Goal: Check status

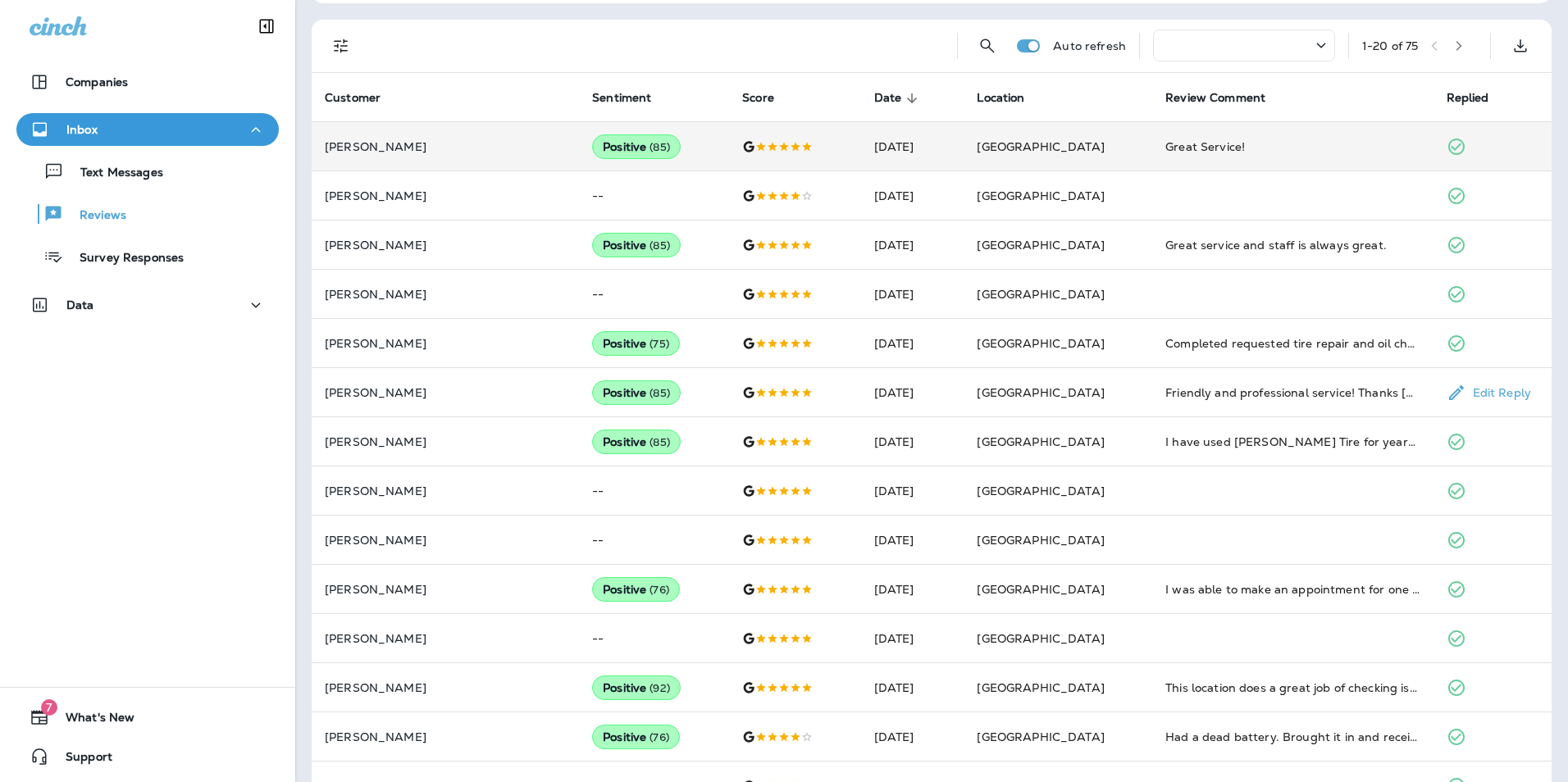
scroll to position [106, 0]
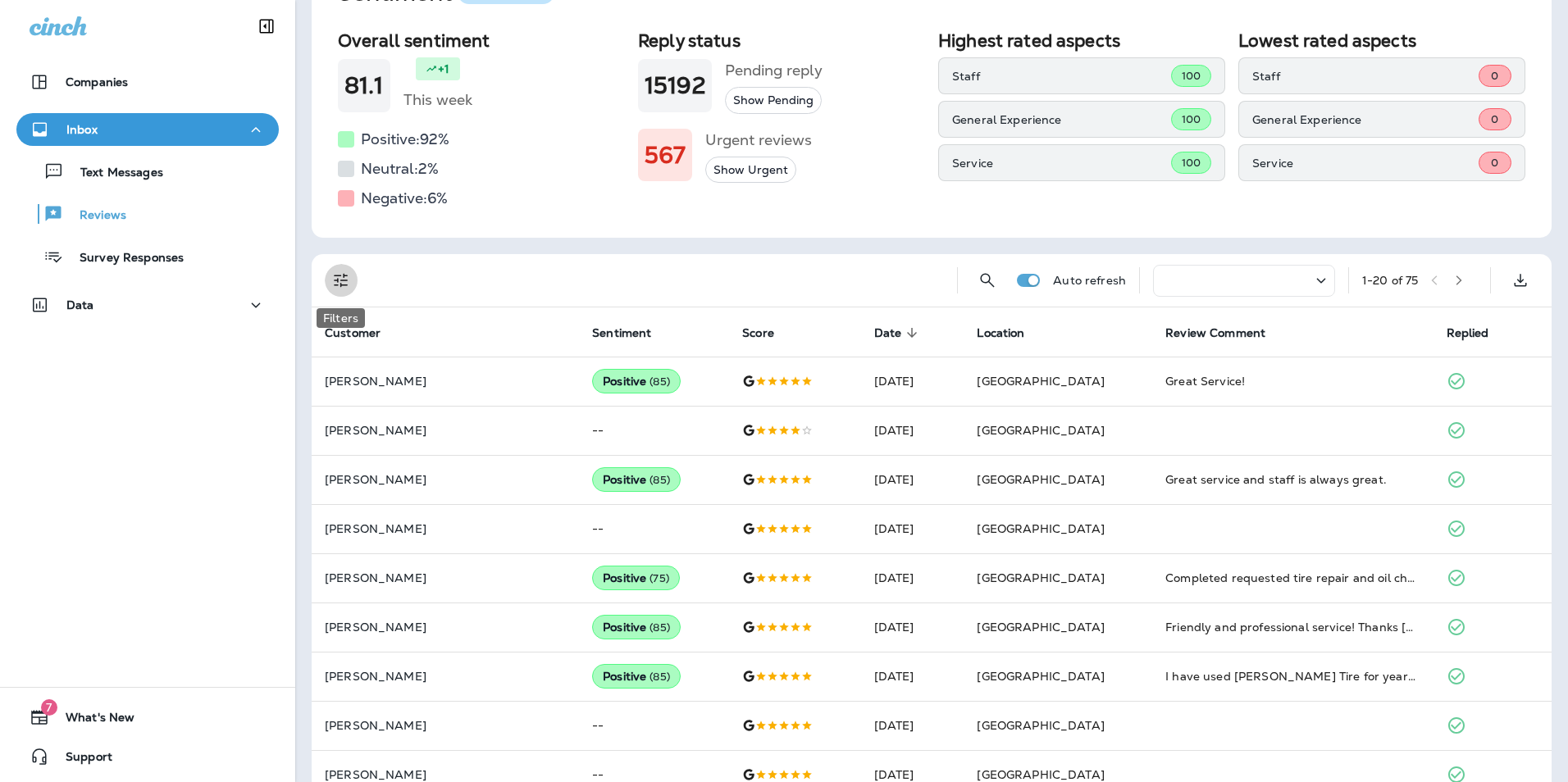
click at [345, 287] on icon "Filters" at bounding box center [341, 280] width 20 height 20
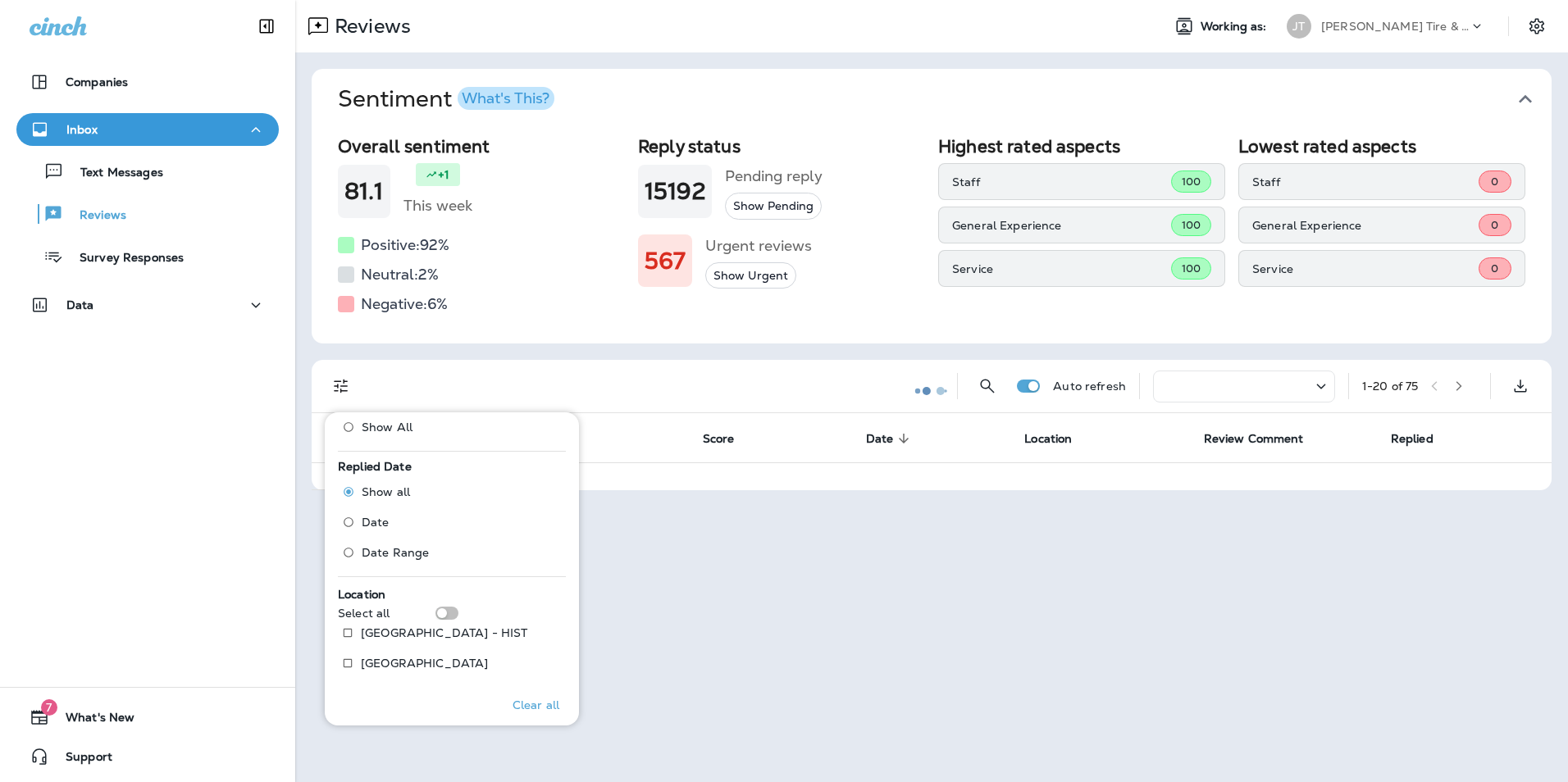
scroll to position [0, 0]
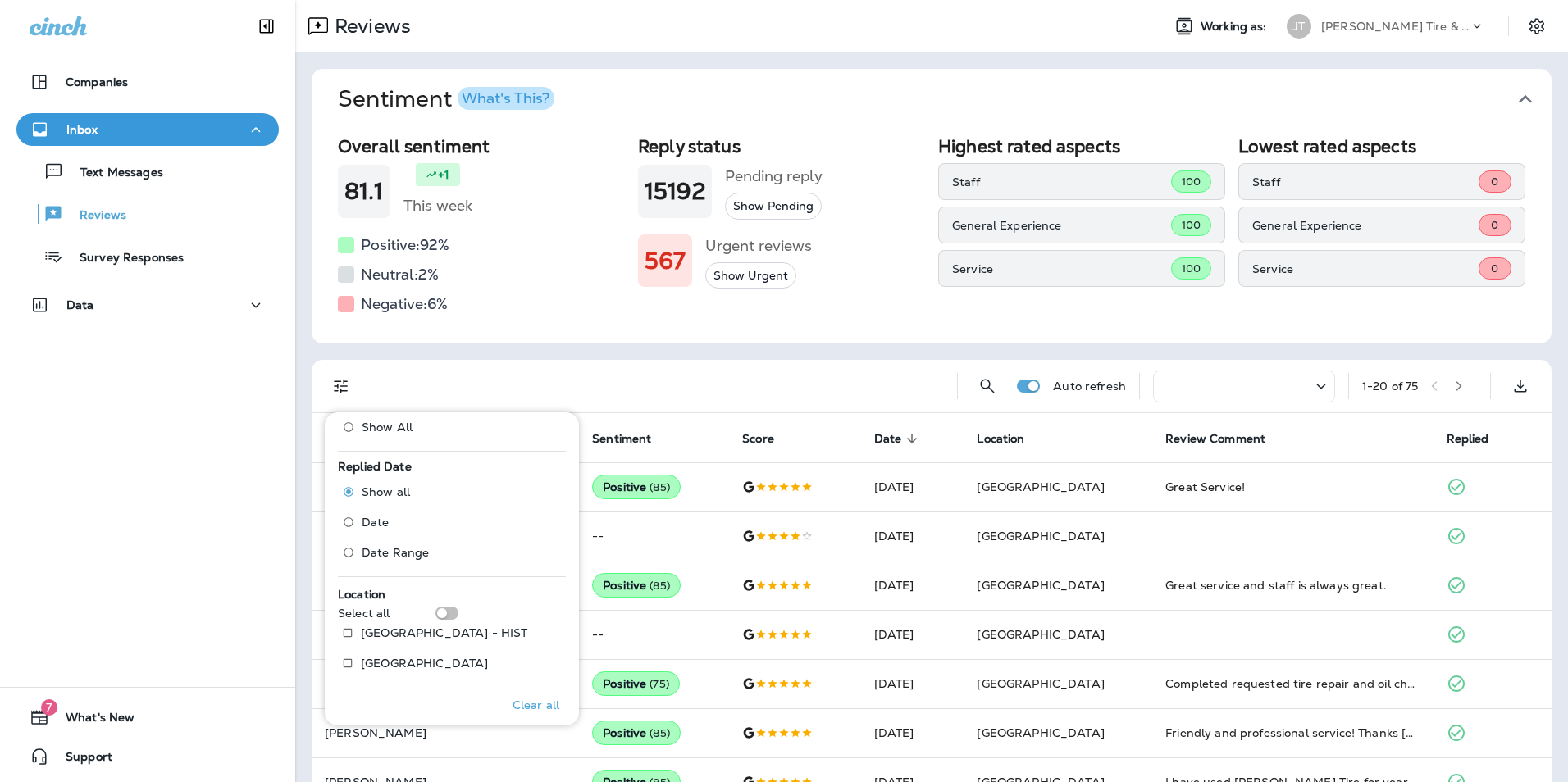
click at [197, 528] on div "Companies Inbox Text Messages Reviews Survey Responses Data 7 What's New Support" at bounding box center [148, 391] width 295 height 782
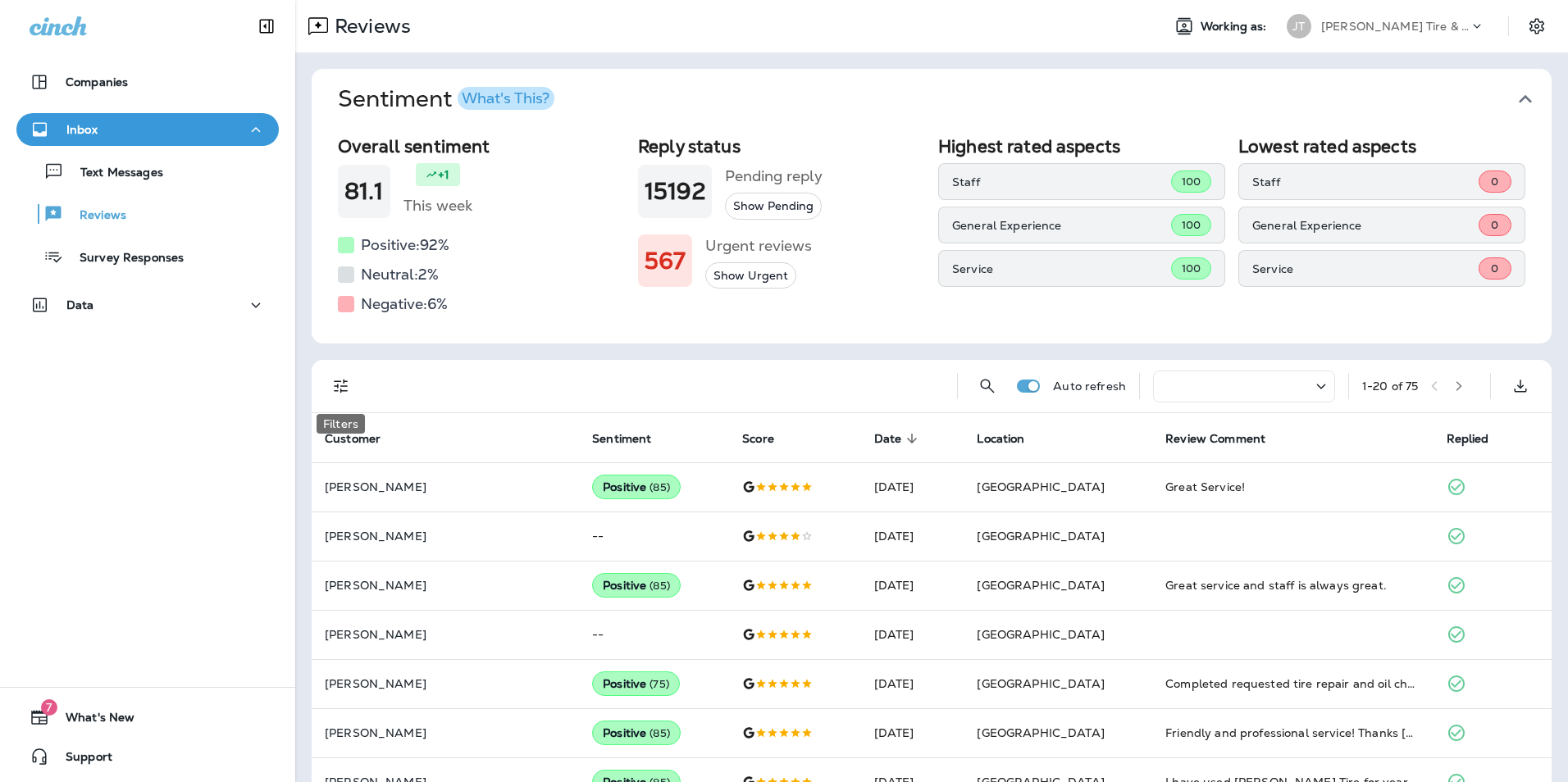
click at [340, 387] on icon "Filters" at bounding box center [341, 386] width 20 height 20
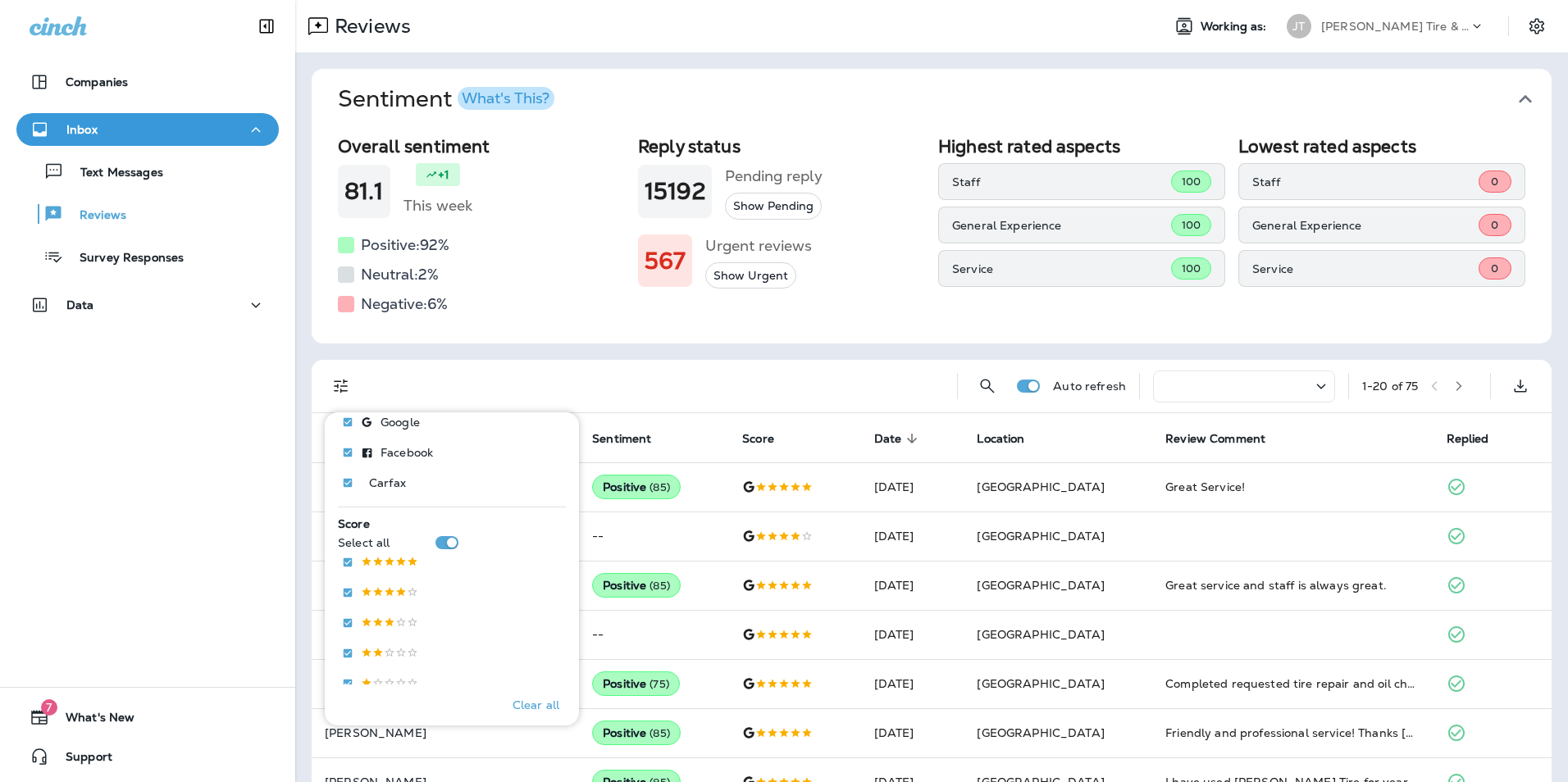
scroll to position [574, 0]
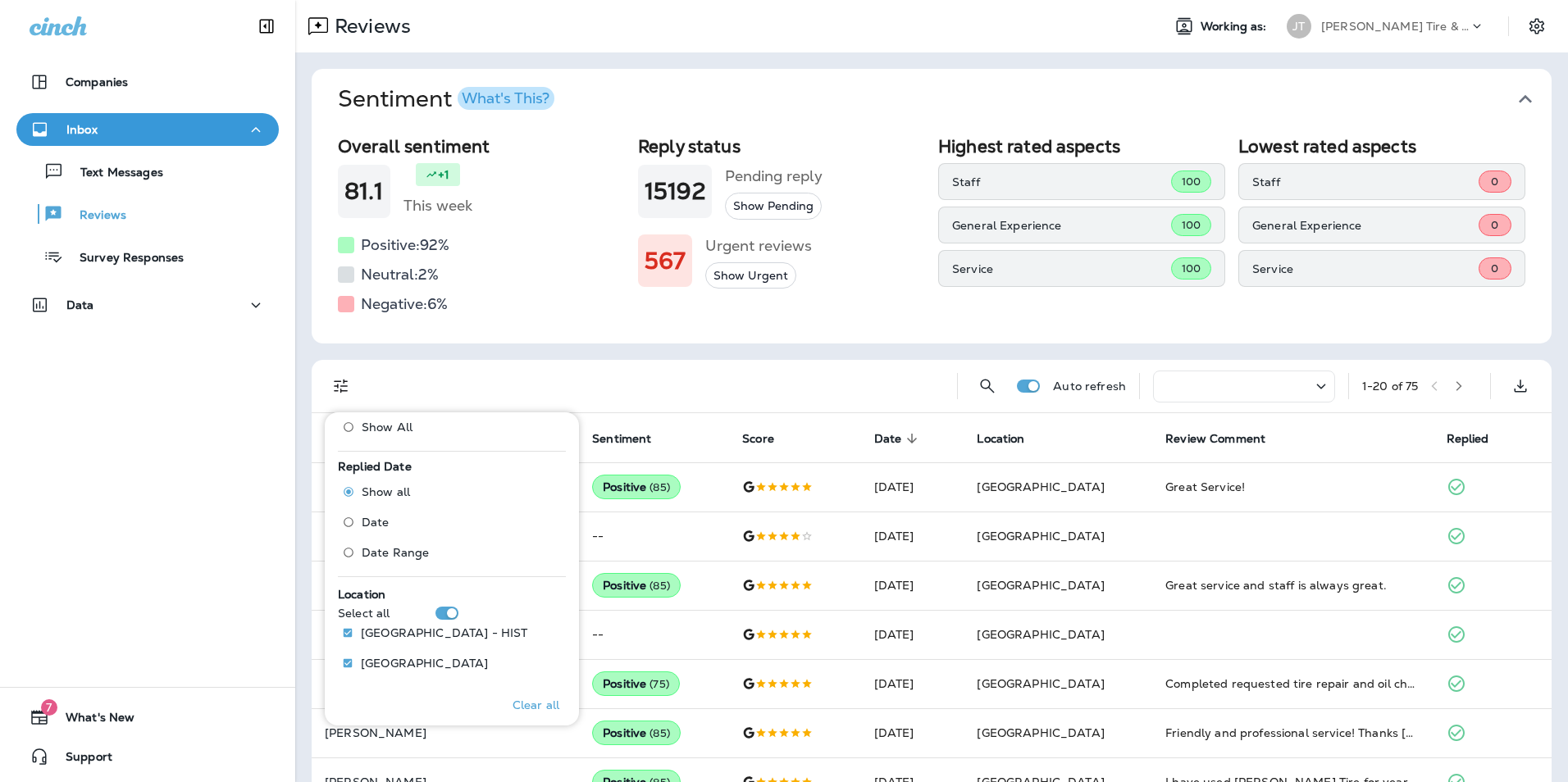
click at [182, 383] on div "Companies Inbox Text Messages Reviews Survey Responses Data 7 What's New Support" at bounding box center [148, 391] width 295 height 782
